Goal: Task Accomplishment & Management: Use online tool/utility

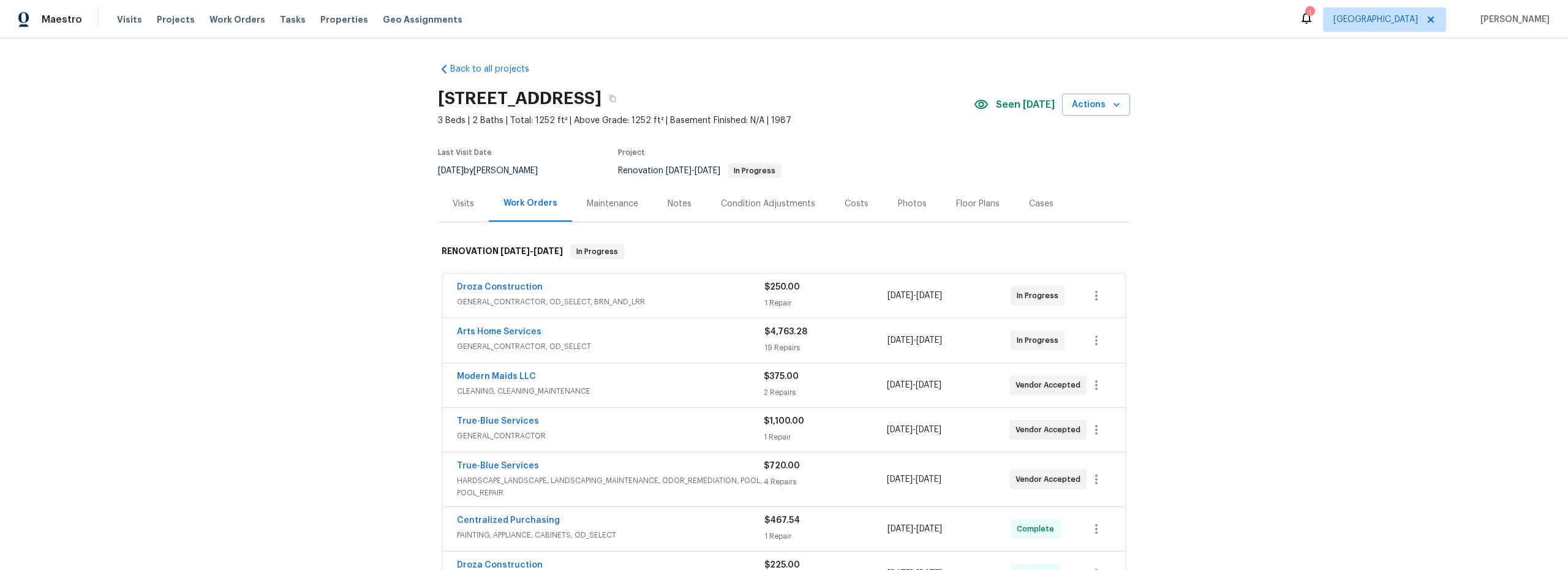
click at [851, 204] on div "Costs" at bounding box center [857, 204] width 24 height 12
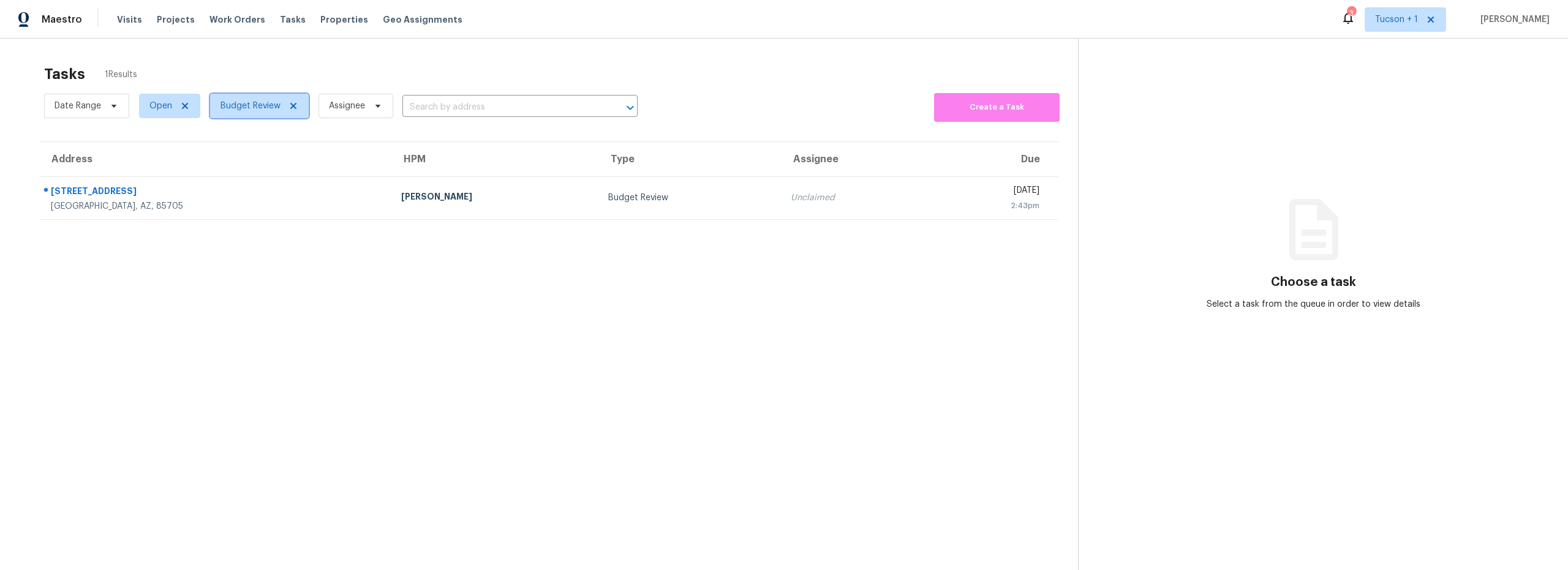
click at [252, 105] on span "Budget Review" at bounding box center [250, 106] width 60 height 12
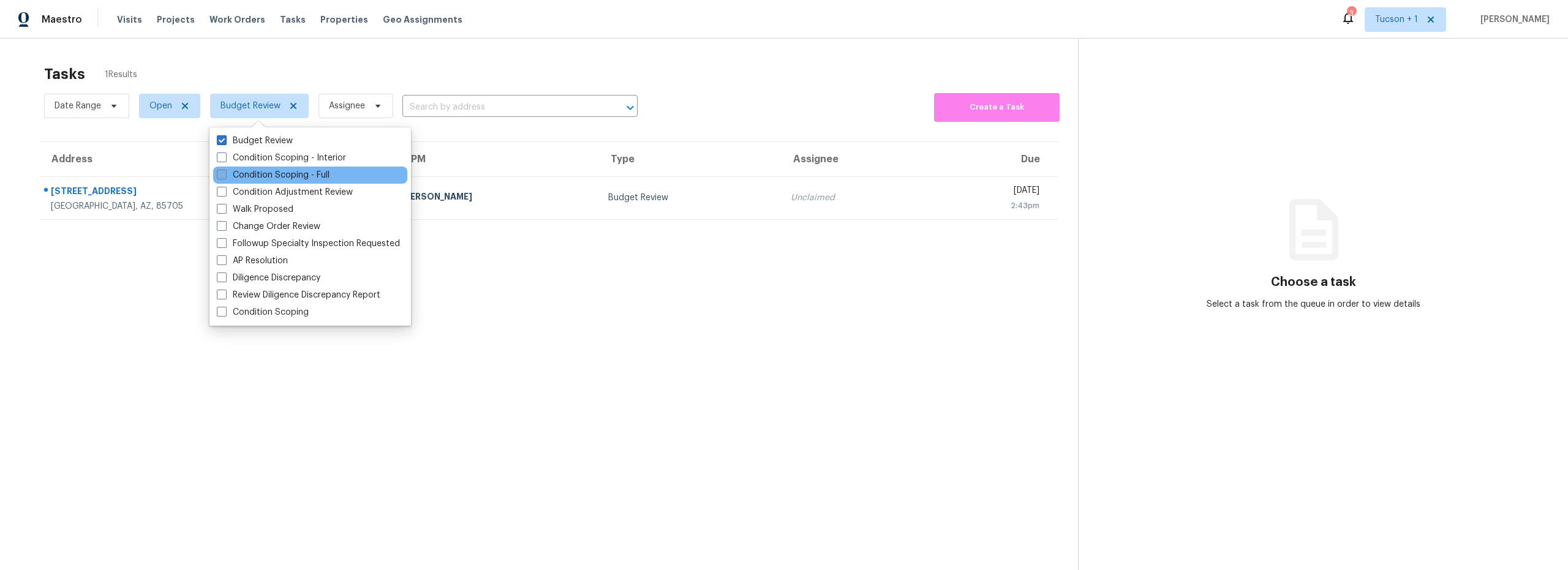
click at [262, 175] on label "Condition Scoping - Full" at bounding box center [273, 175] width 113 height 12
click at [225, 175] on input "Condition Scoping - Full" at bounding box center [221, 173] width 8 height 8
checkbox input "true"
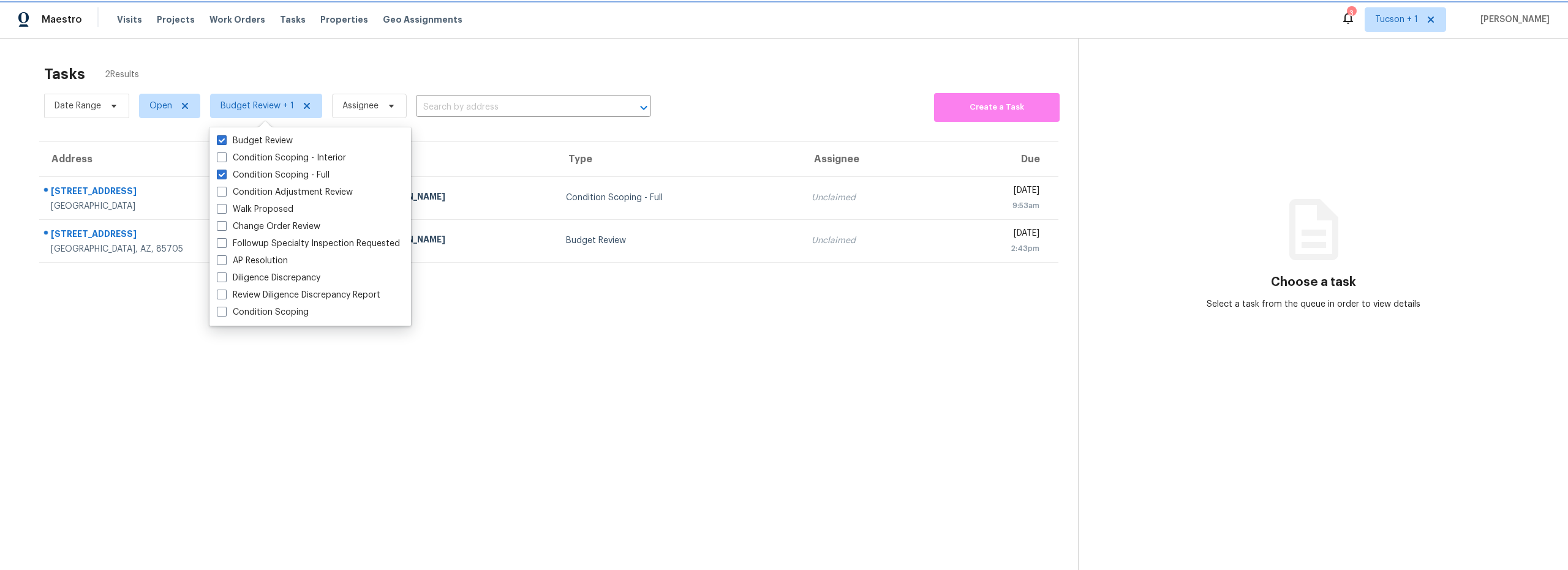
click at [271, 105] on span "Budget Review + 1" at bounding box center [257, 106] width 74 height 12
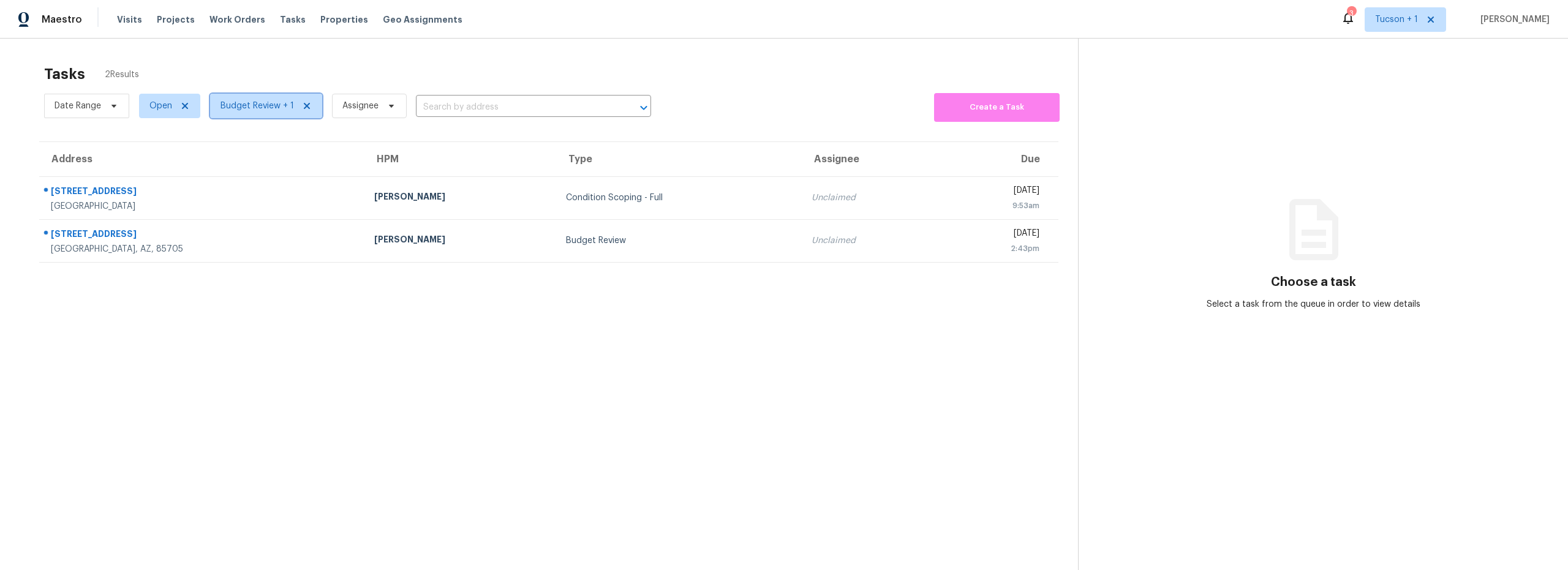
click at [265, 106] on span "Budget Review + 1" at bounding box center [257, 106] width 74 height 12
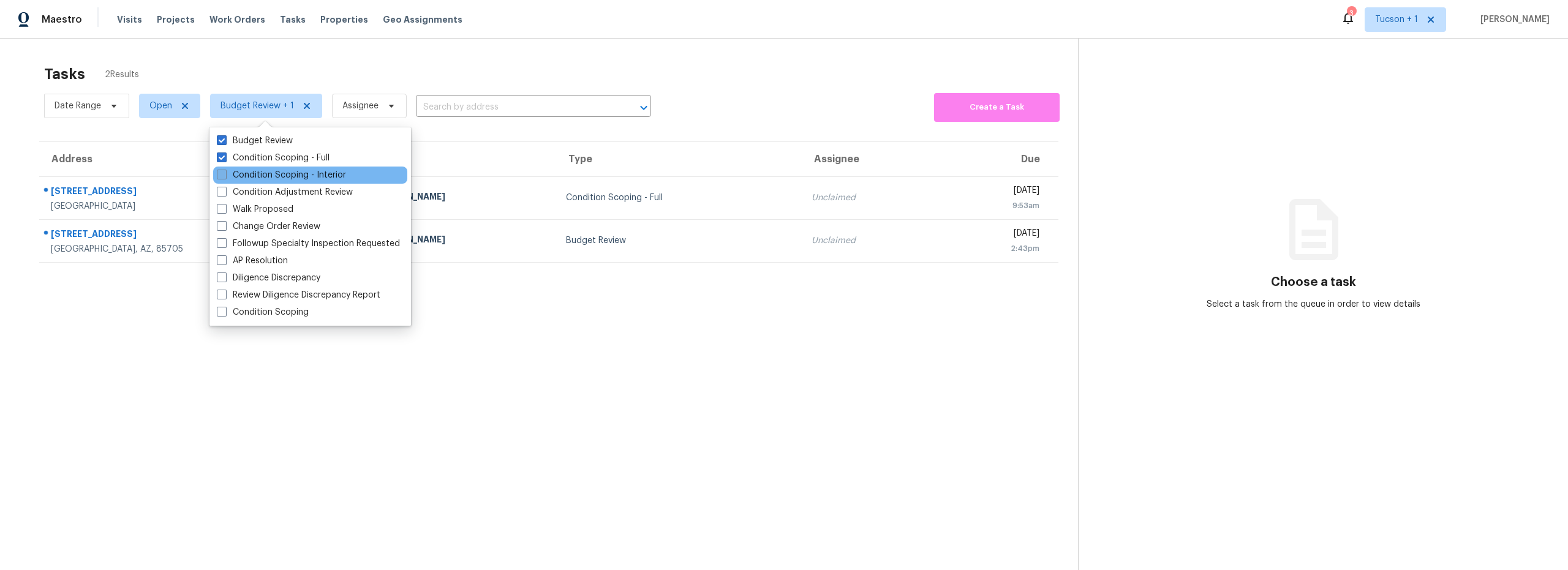
click at [266, 171] on label "Condition Scoping - Interior" at bounding box center [281, 175] width 129 height 12
click at [225, 171] on input "Condition Scoping - Interior" at bounding box center [221, 173] width 8 height 8
click at [245, 176] on label "Condition Scoping - Interior" at bounding box center [281, 175] width 129 height 12
click at [225, 176] on input "Condition Scoping - Interior" at bounding box center [221, 173] width 8 height 8
checkbox input "false"
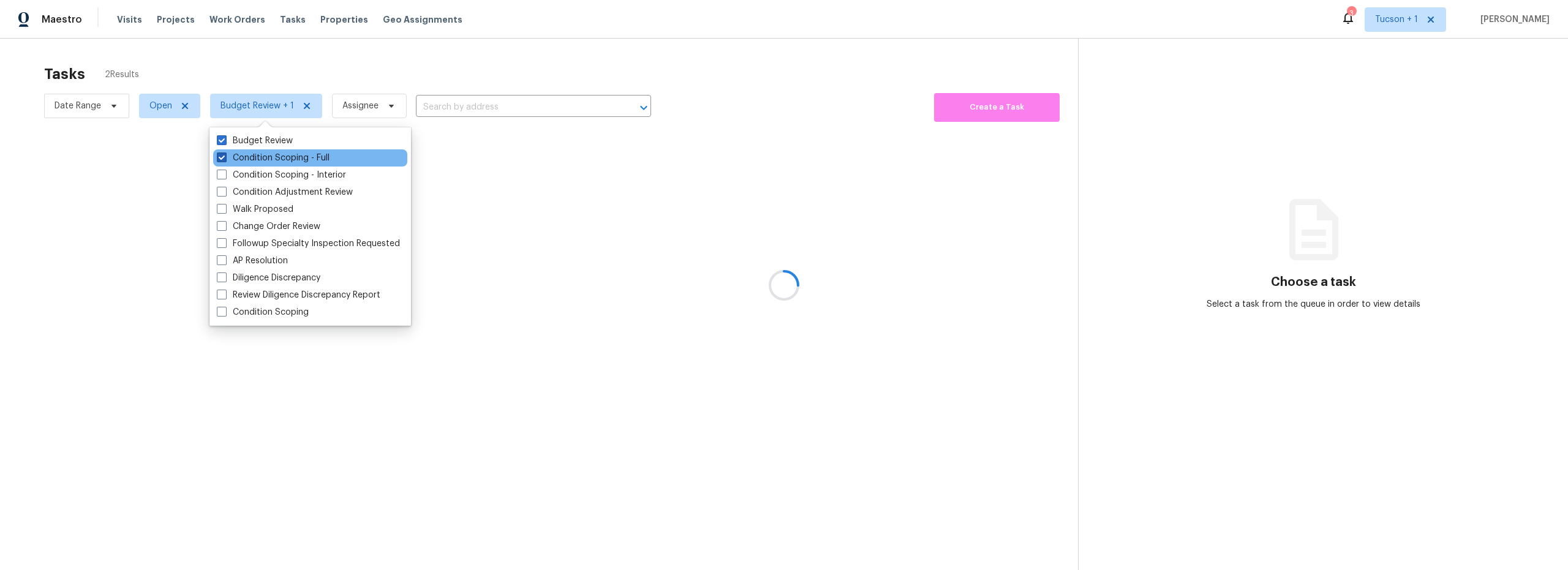
click at [248, 158] on label "Condition Scoping - Full" at bounding box center [273, 157] width 113 height 12
click at [225, 158] on input "Condition Scoping - Full" at bounding box center [221, 155] width 8 height 8
checkbox input "false"
click at [166, 338] on section "Tasks 1 Results Date Range Open Budget Review Assignee ​ Create a Task" at bounding box center [548, 333] width 1059 height 550
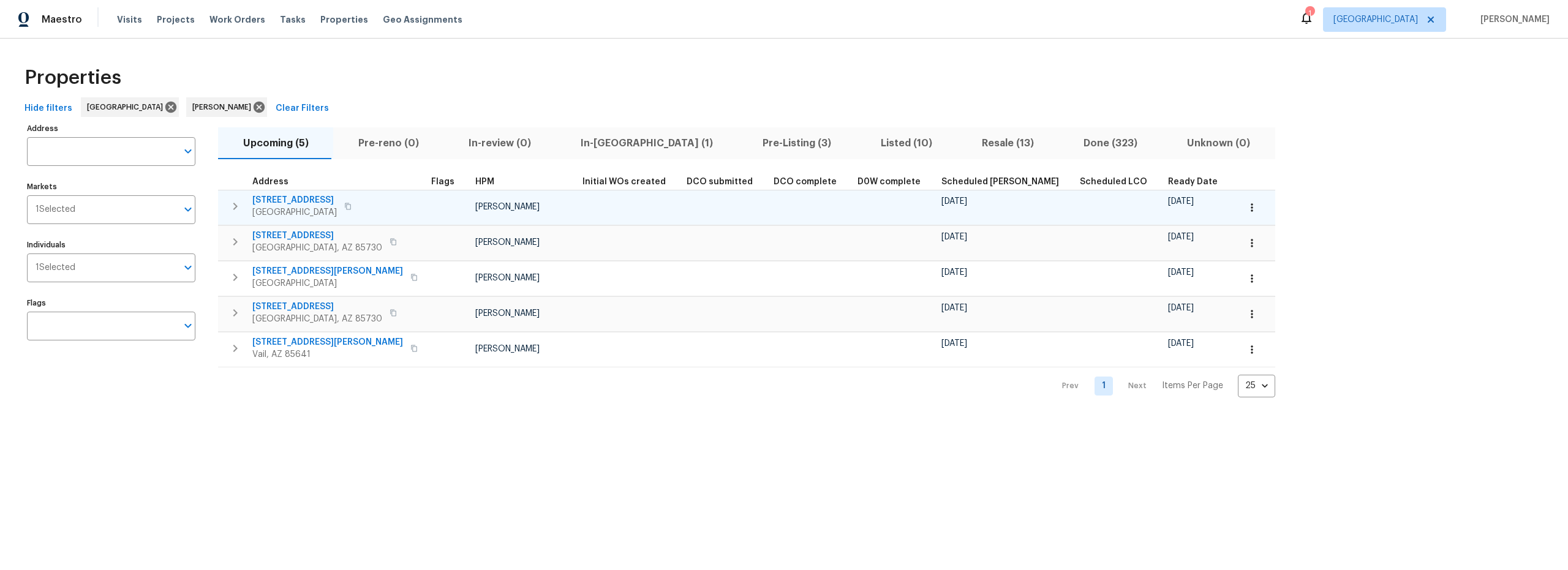
click at [1246, 204] on icon "button" at bounding box center [1252, 207] width 12 height 12
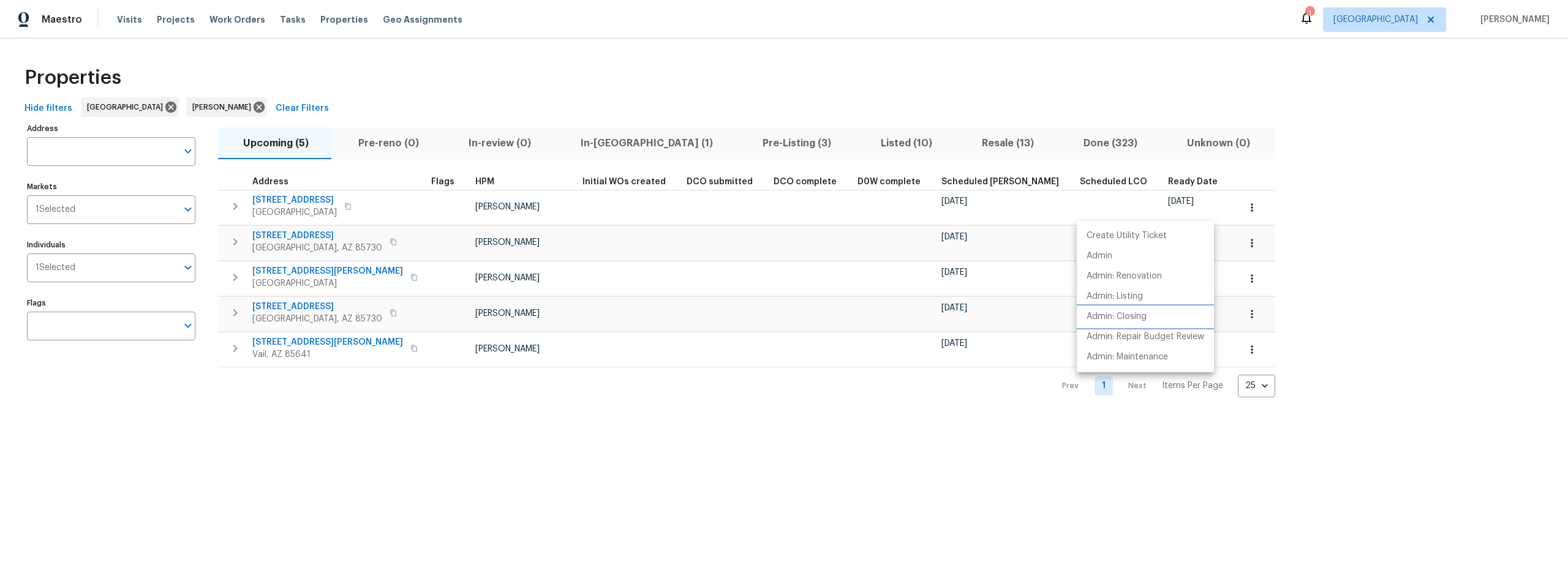
click at [1156, 319] on li "Admin: Closing" at bounding box center [1145, 317] width 137 height 20
click at [635, 398] on div at bounding box center [784, 285] width 1568 height 570
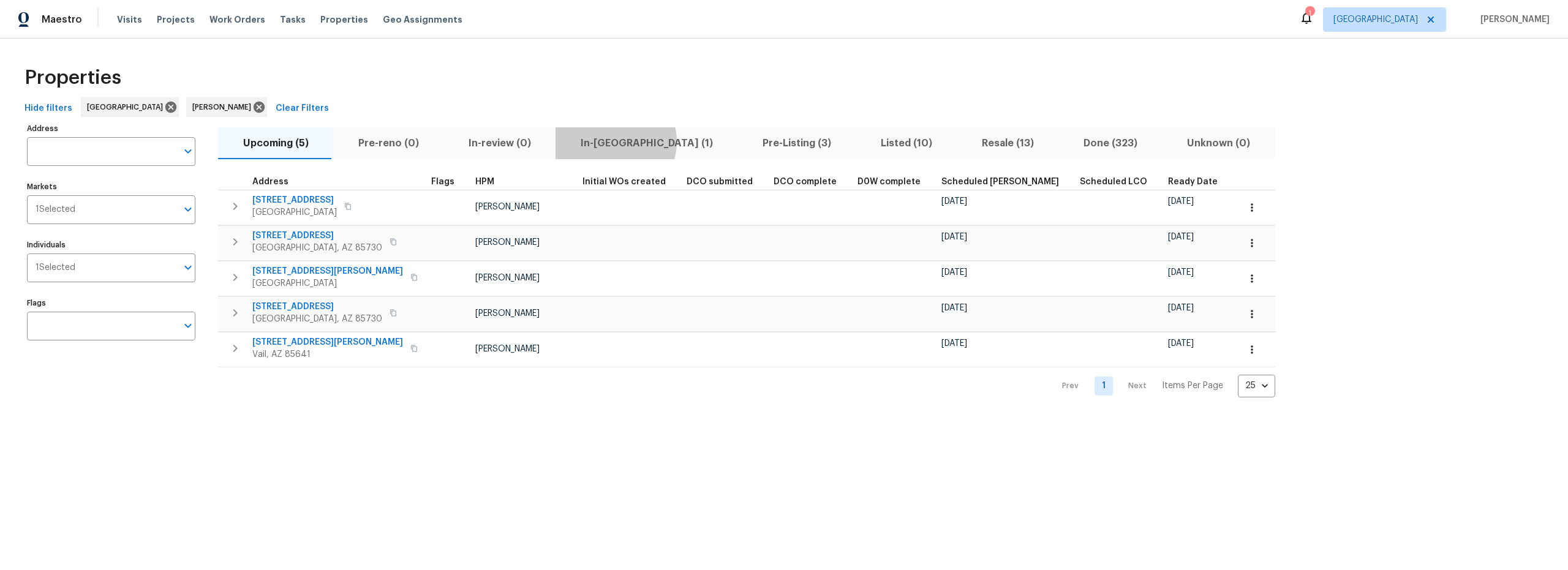
click at [606, 141] on span "In-[GEOGRAPHIC_DATA] (1)" at bounding box center [647, 143] width 167 height 17
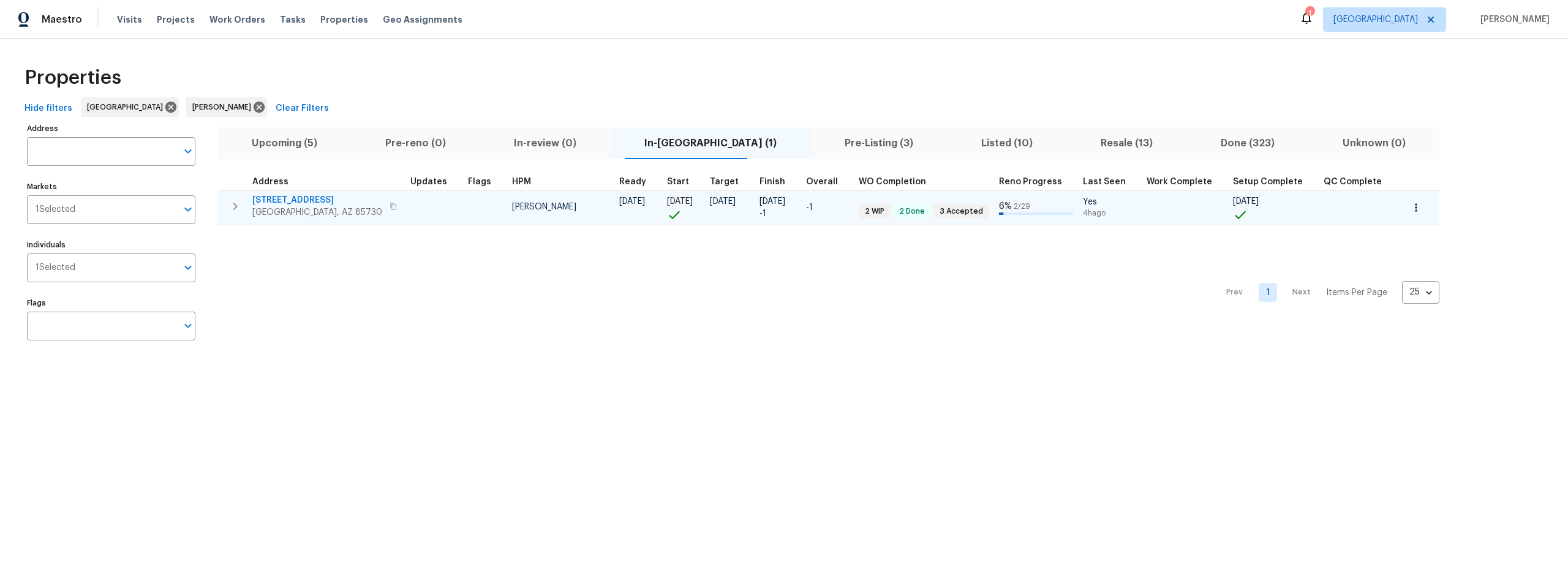
click at [1410, 211] on icon "button" at bounding box center [1416, 207] width 12 height 12
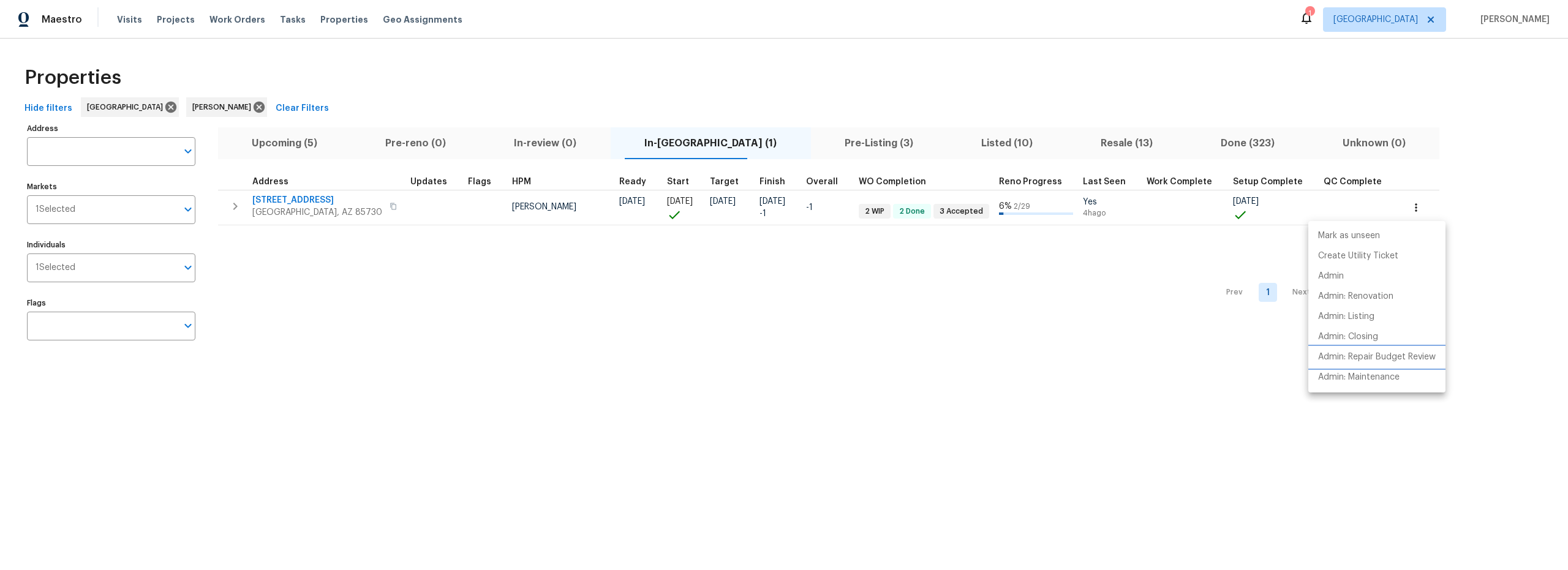
click at [1350, 361] on p "Admin: Repair Budget Review" at bounding box center [1377, 357] width 118 height 13
click at [1365, 356] on p "Admin: Repair Budget Review" at bounding box center [1377, 357] width 118 height 13
click at [945, 146] on div at bounding box center [784, 285] width 1568 height 570
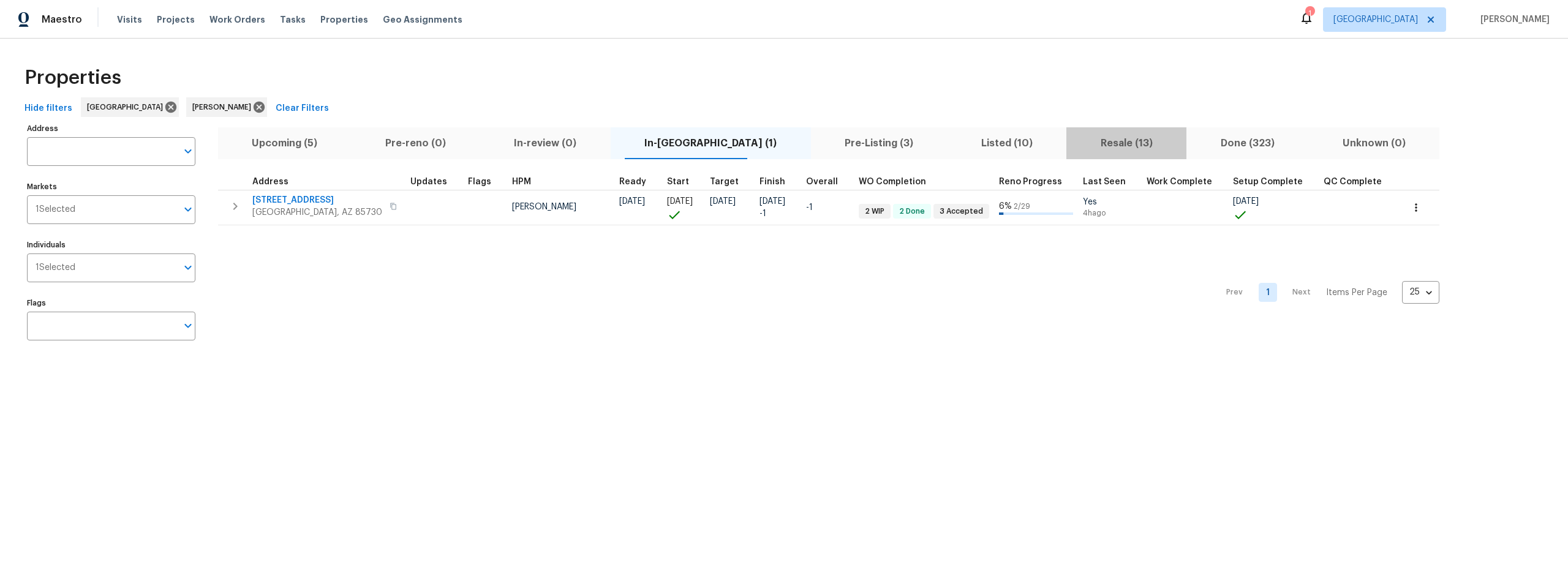
click at [1074, 144] on span "Resale (13)" at bounding box center [1126, 143] width 105 height 17
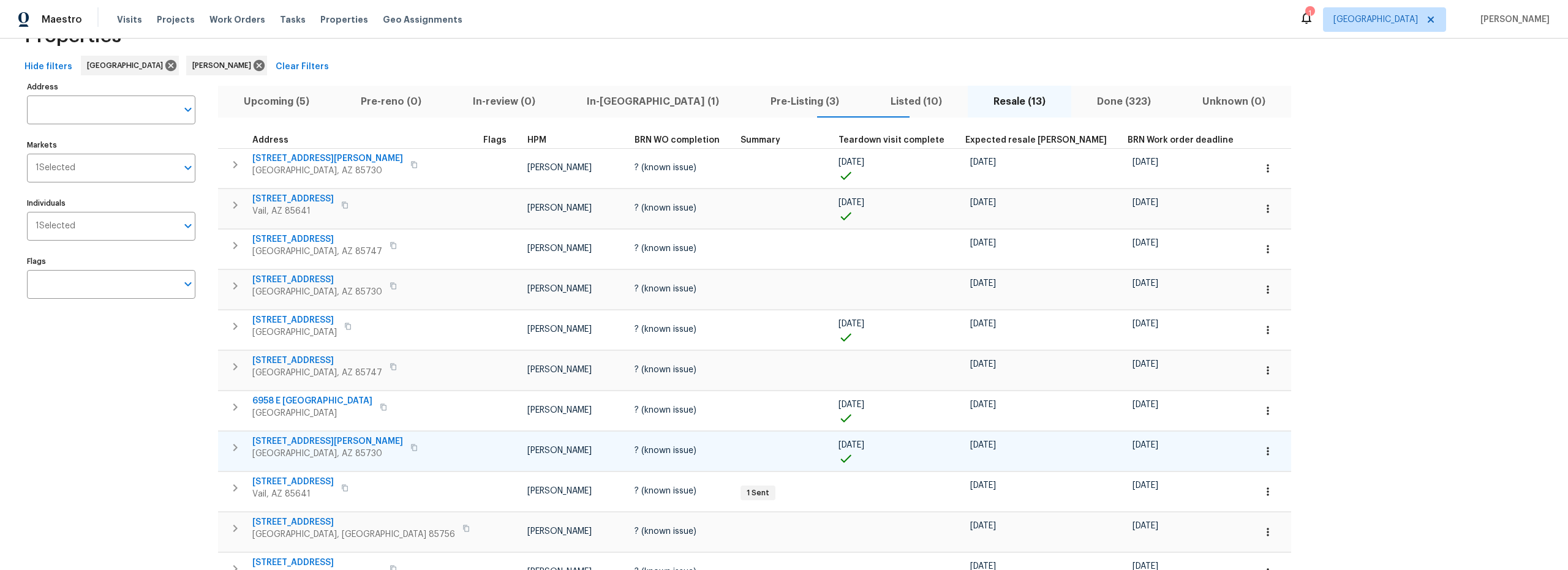
scroll to position [43, 0]
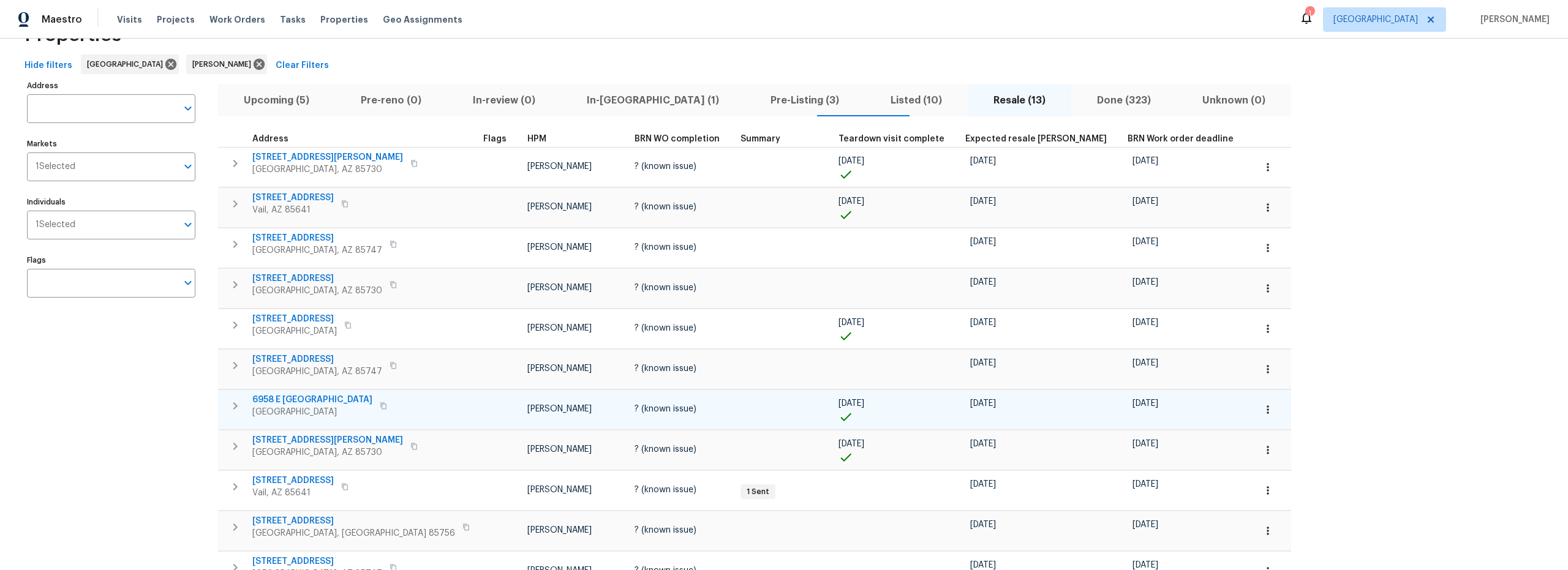
click at [239, 406] on icon "button" at bounding box center [235, 405] width 14 height 14
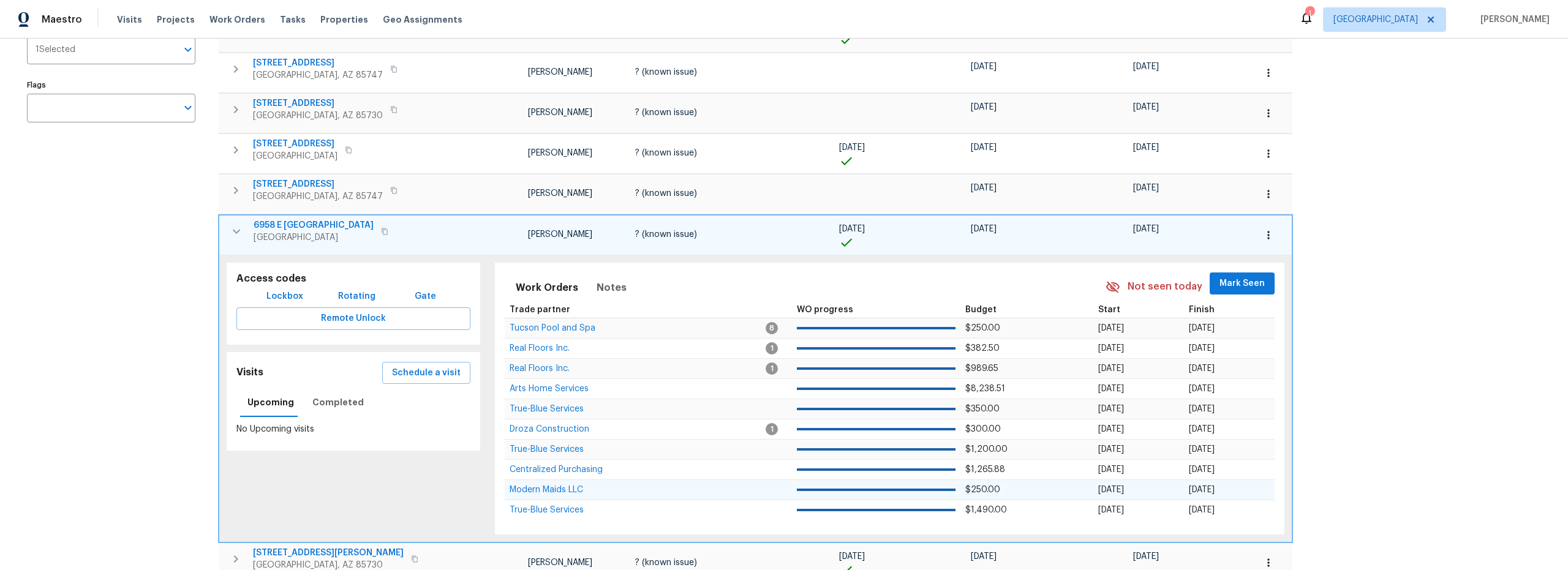
scroll to position [255, 0]
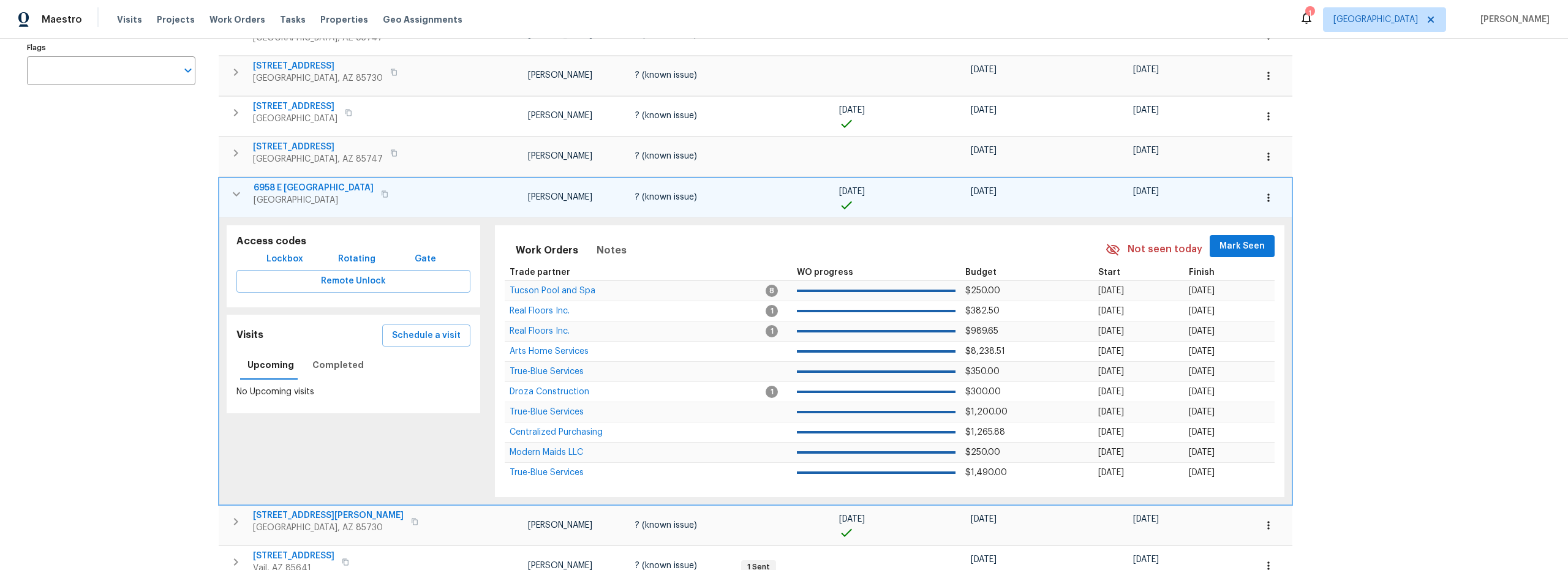
click at [298, 187] on span "6958 E [GEOGRAPHIC_DATA]" at bounding box center [313, 187] width 120 height 12
click at [279, 256] on span "Lockbox" at bounding box center [285, 259] width 36 height 15
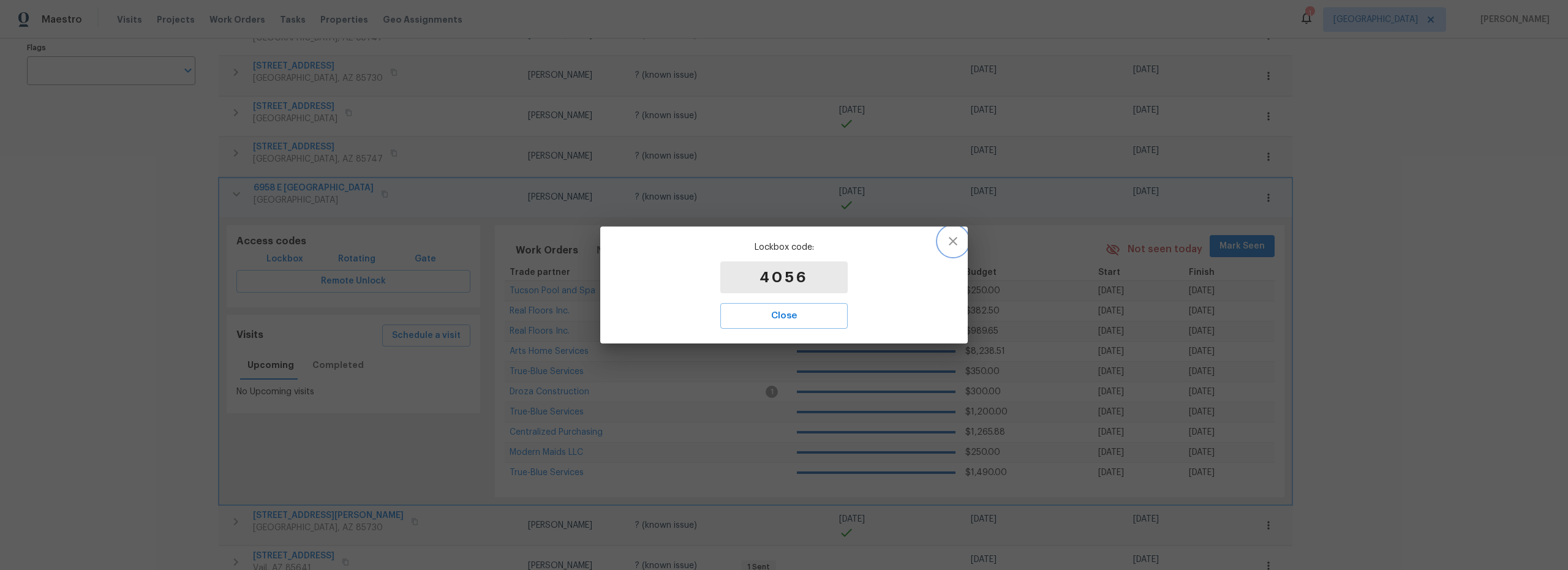
click at [954, 244] on icon "button" at bounding box center [952, 241] width 14 height 14
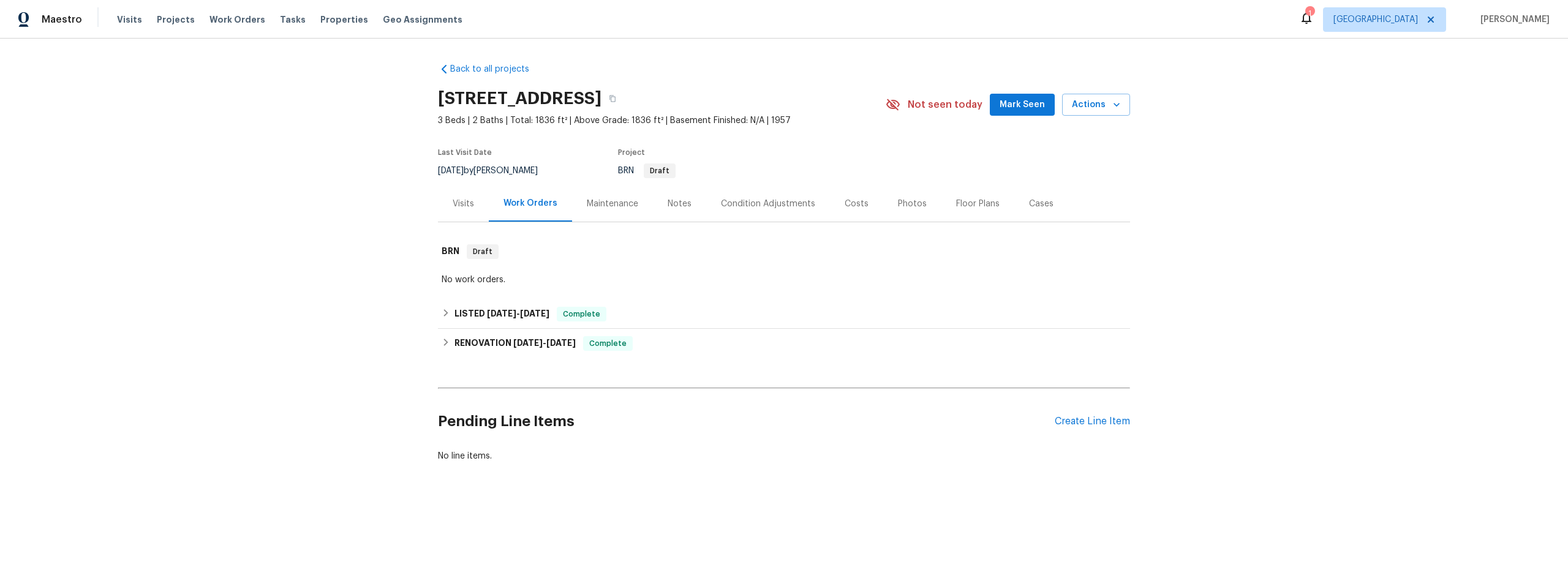
click at [898, 204] on div "Photos" at bounding box center [913, 204] width 29 height 12
